Goal: Task Accomplishment & Management: Manage account settings

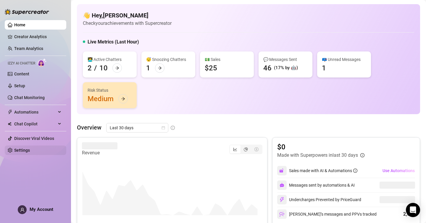
click at [27, 153] on link "Settings" at bounding box center [22, 150] width 16 height 5
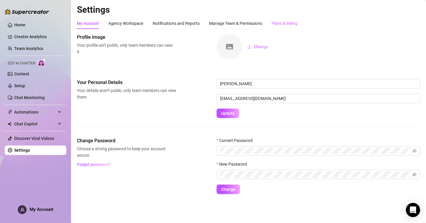
click at [287, 20] on div "Plans & Billing" at bounding box center [284, 23] width 26 height 11
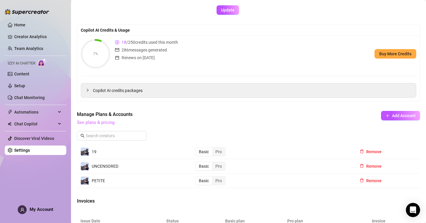
scroll to position [47, 0]
click at [98, 122] on link "See plans & pricing" at bounding box center [96, 121] width 38 height 5
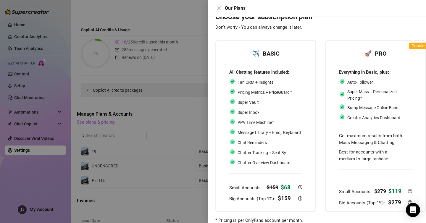
scroll to position [38, 0]
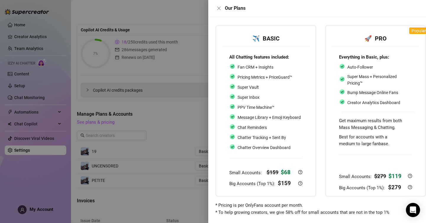
click at [194, 124] on div at bounding box center [213, 111] width 426 height 223
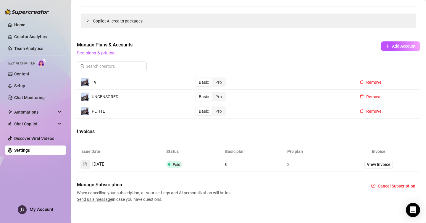
scroll to position [121, 0]
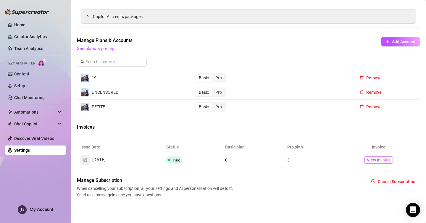
click at [372, 158] on span "View Invoice" at bounding box center [379, 160] width 24 height 7
click at [25, 23] on link "Home" at bounding box center [19, 24] width 11 height 5
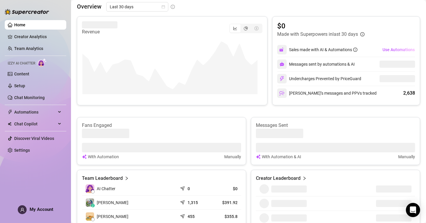
scroll to position [225, 0]
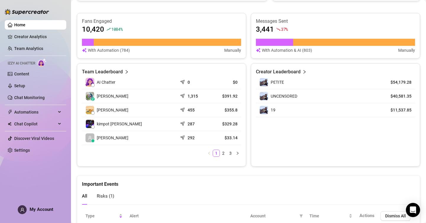
click at [27, 13] on img at bounding box center [27, 12] width 44 height 6
click at [30, 12] on img at bounding box center [27, 12] width 44 height 6
click at [154, 165] on div "Team Leaderboard AI Chatter 0 $0 z [PERSON_NAME] 1,315 $391.92 [PERSON_NAME] 45…" at bounding box center [161, 114] width 169 height 103
click at [25, 25] on link "Home" at bounding box center [19, 24] width 11 height 5
click at [26, 12] on img at bounding box center [27, 12] width 44 height 6
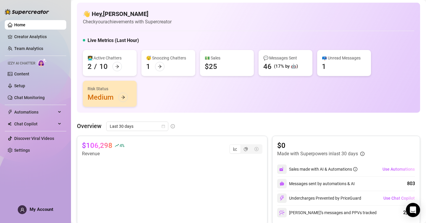
scroll to position [0, 0]
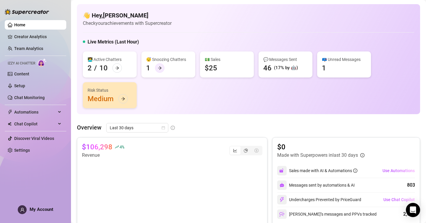
click at [159, 68] on icon "arrow-right" at bounding box center [160, 68] width 4 height 3
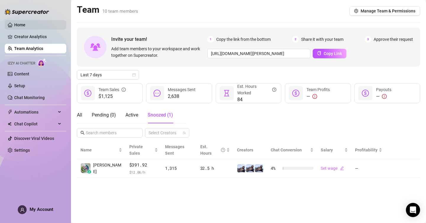
click at [19, 24] on link "Home" at bounding box center [19, 24] width 11 height 5
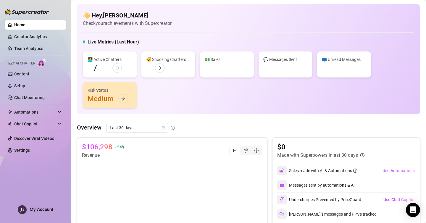
click at [19, 24] on link "Home" at bounding box center [19, 24] width 11 height 5
